Goal: Find contact information: Find contact information

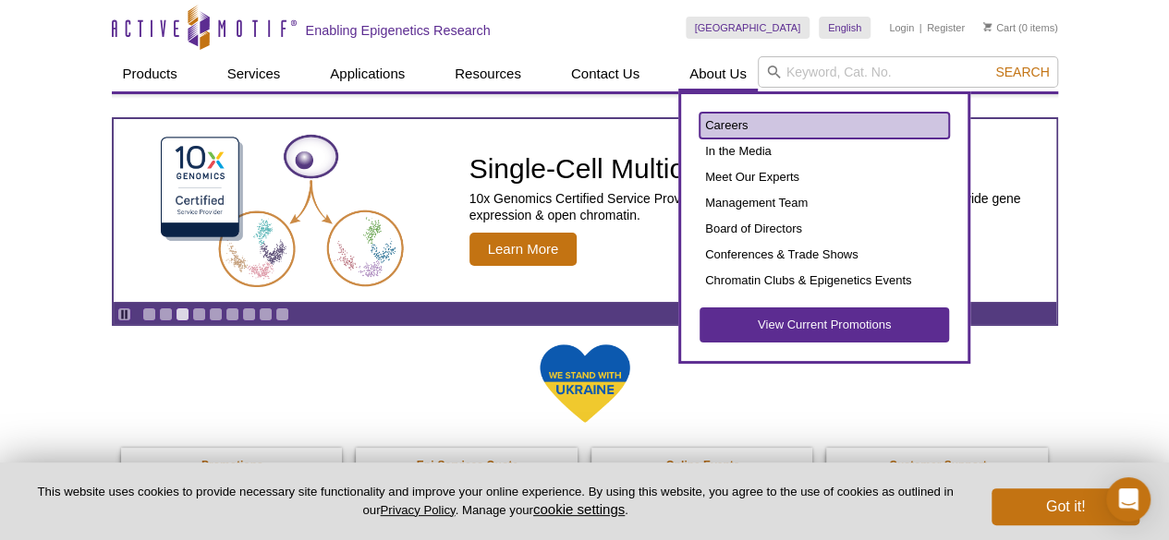
click at [732, 125] on link "Careers" at bounding box center [823, 126] width 249 height 26
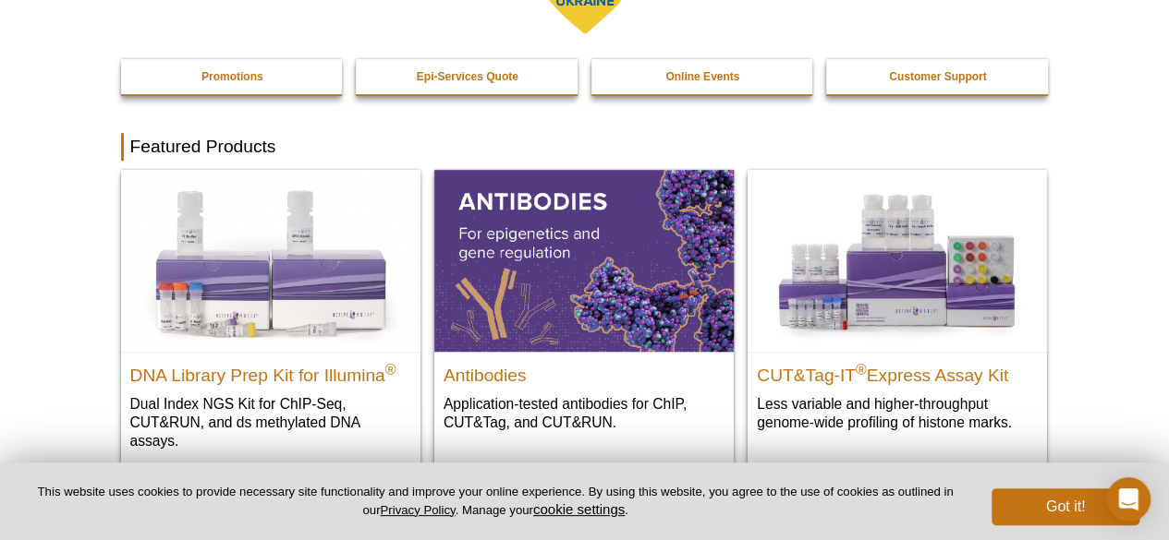
scroll to position [739, 0]
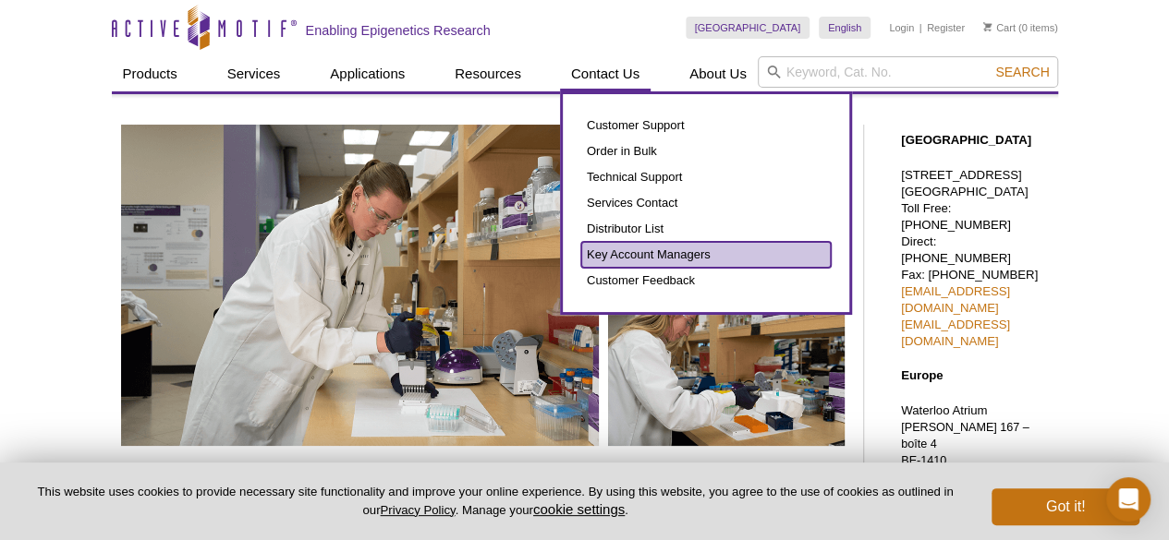
click at [630, 247] on link "Key Account Managers" at bounding box center [705, 255] width 249 height 26
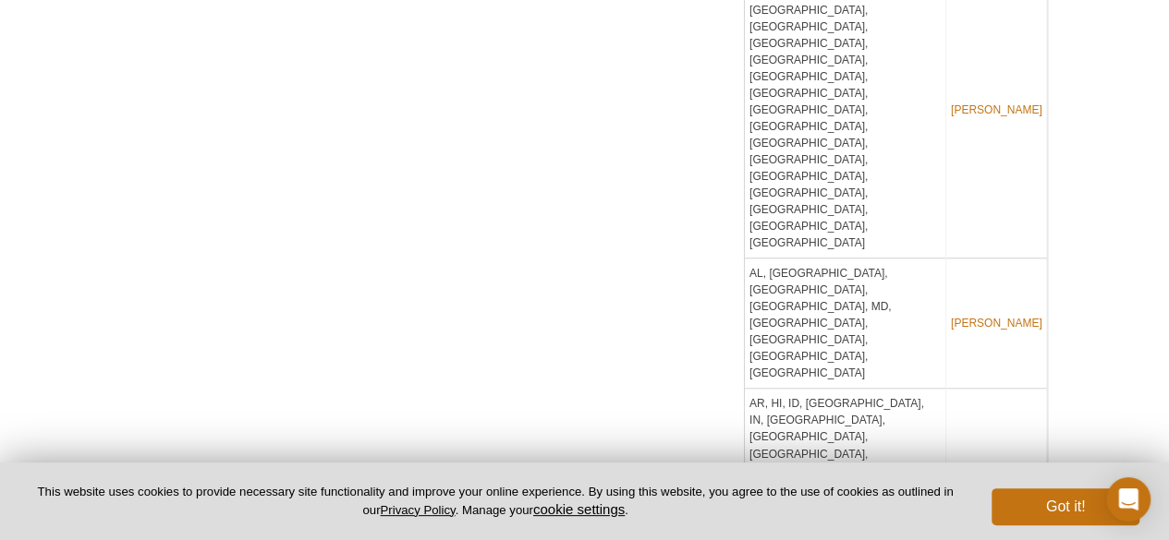
scroll to position [1293, 0]
